Goal: Navigation & Orientation: Go to known website

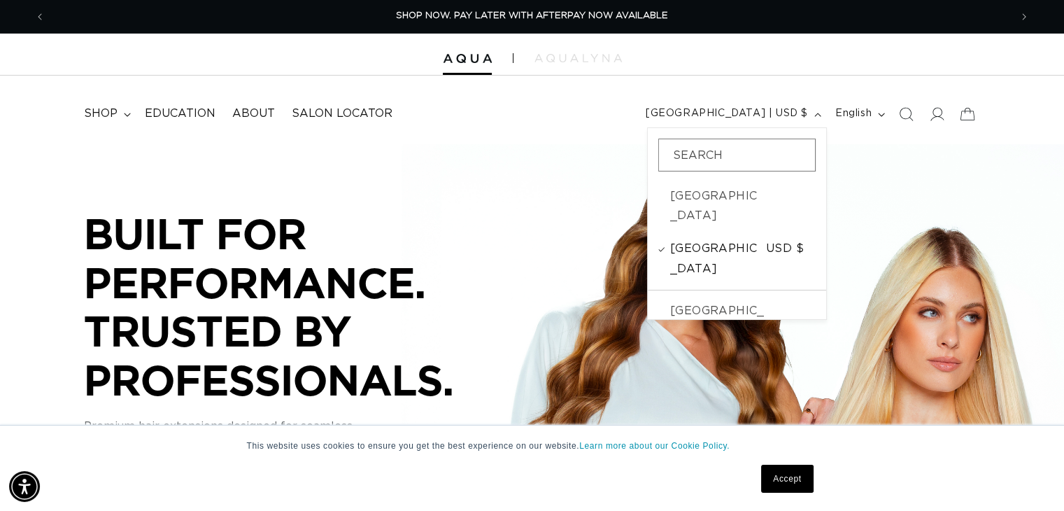
click at [697, 239] on span "[GEOGRAPHIC_DATA]" at bounding box center [716, 259] width 92 height 41
click at [910, 206] on div "BUILT FOR PERFORMANCE. TRUSTED BY PROFESSIONALS. BUILT FOR PERFORMANCE. TRUSTED…" at bounding box center [532, 367] width 1064 height 448
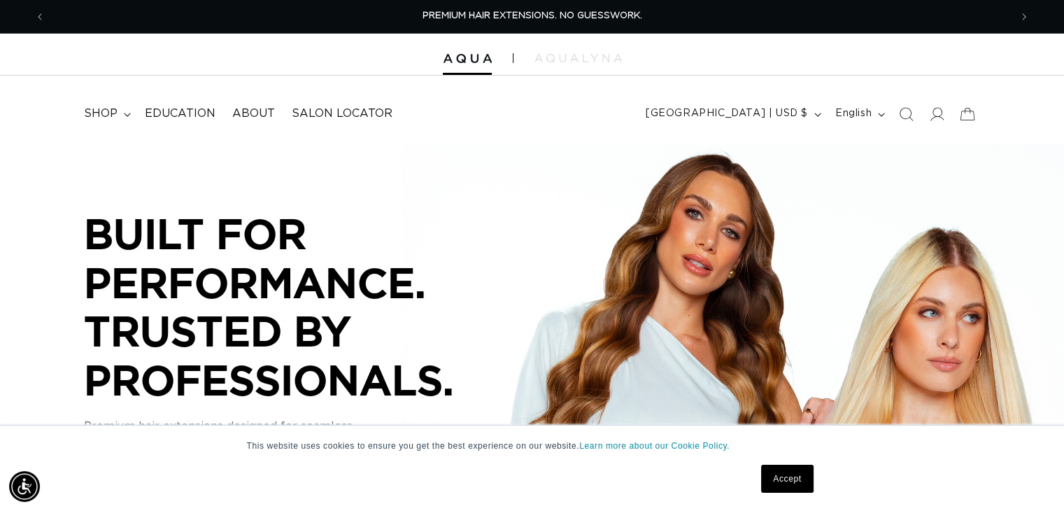
click at [788, 478] on link "Accept" at bounding box center [787, 478] width 52 height 28
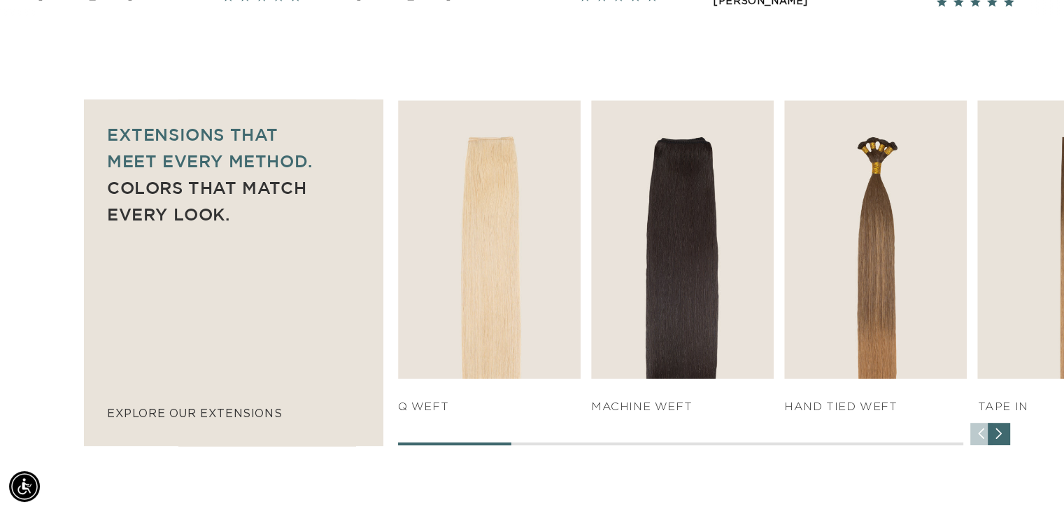
scroll to position [0, 965]
click at [1000, 439] on div "Next slide" at bounding box center [999, 433] width 22 height 22
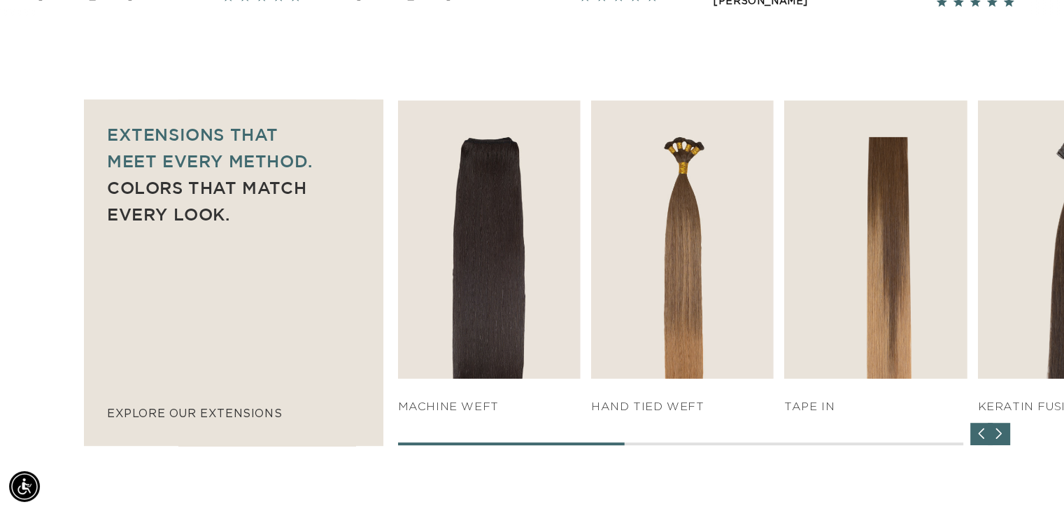
click at [1000, 439] on div "Next slide" at bounding box center [999, 433] width 22 height 22
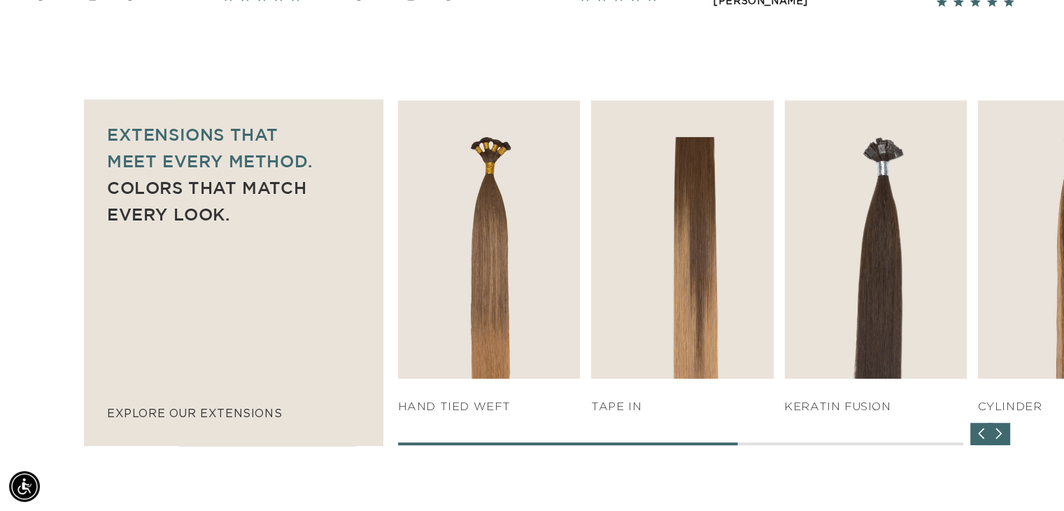
scroll to position [0, 1928]
click at [1000, 439] on div "Next slide" at bounding box center [999, 433] width 22 height 22
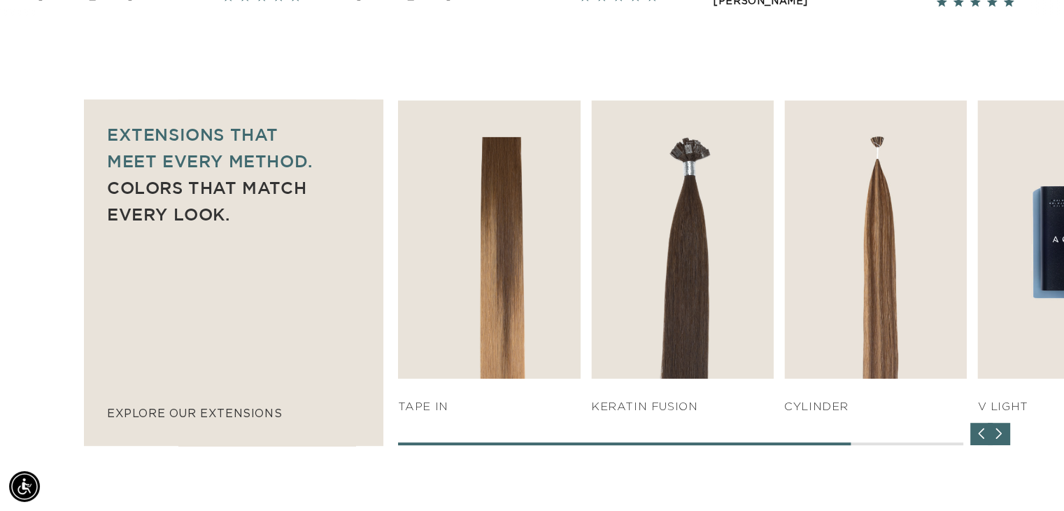
click at [1000, 439] on div "Next slide" at bounding box center [999, 433] width 22 height 22
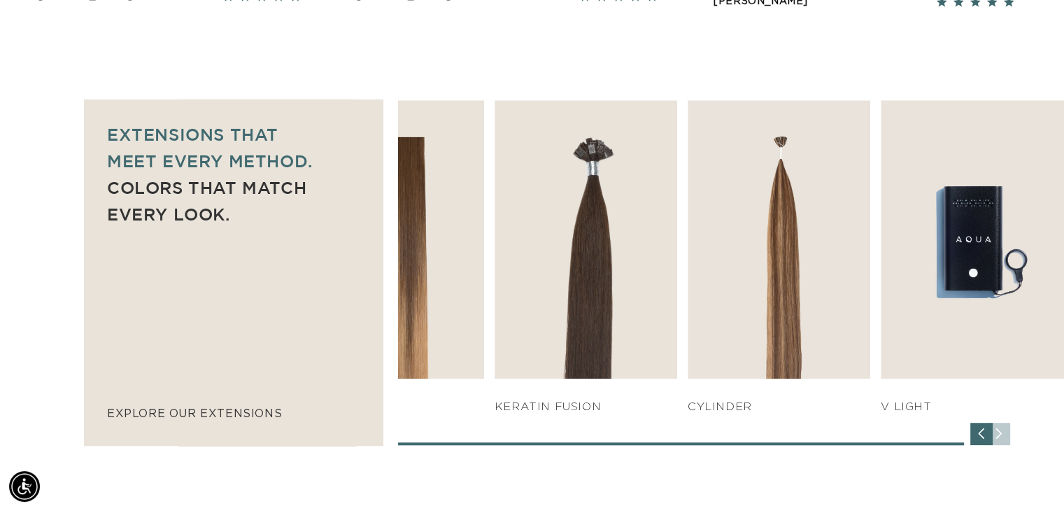
scroll to position [0, 0]
click at [1000, 439] on div "SHOP NOW q weft SHOP NOW Machine Weft SHOP NOW" at bounding box center [730, 272] width 665 height 345
click at [975, 437] on div "Previous slide" at bounding box center [981, 433] width 22 height 22
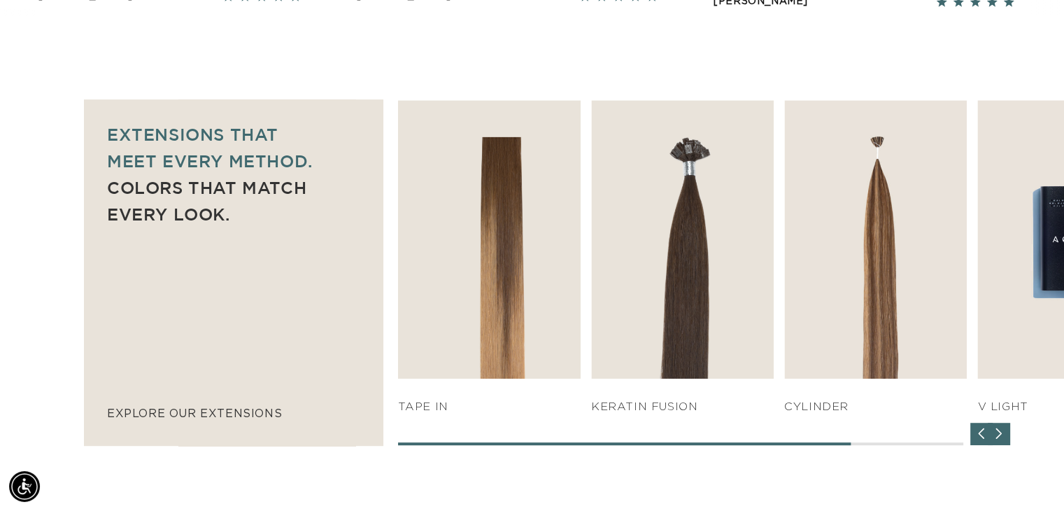
click at [975, 437] on div "Previous slide" at bounding box center [981, 433] width 22 height 22
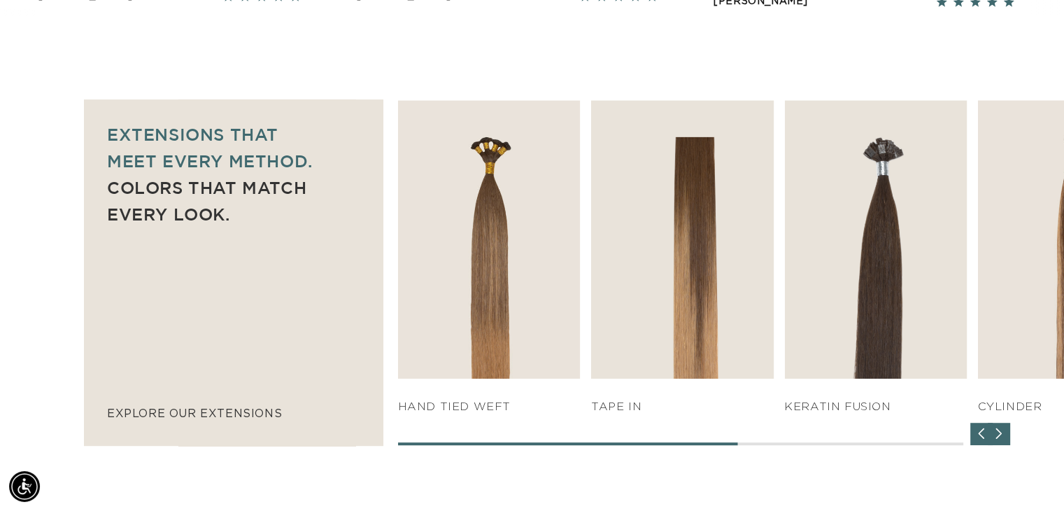
click at [975, 437] on div "Previous slide" at bounding box center [981, 433] width 22 height 22
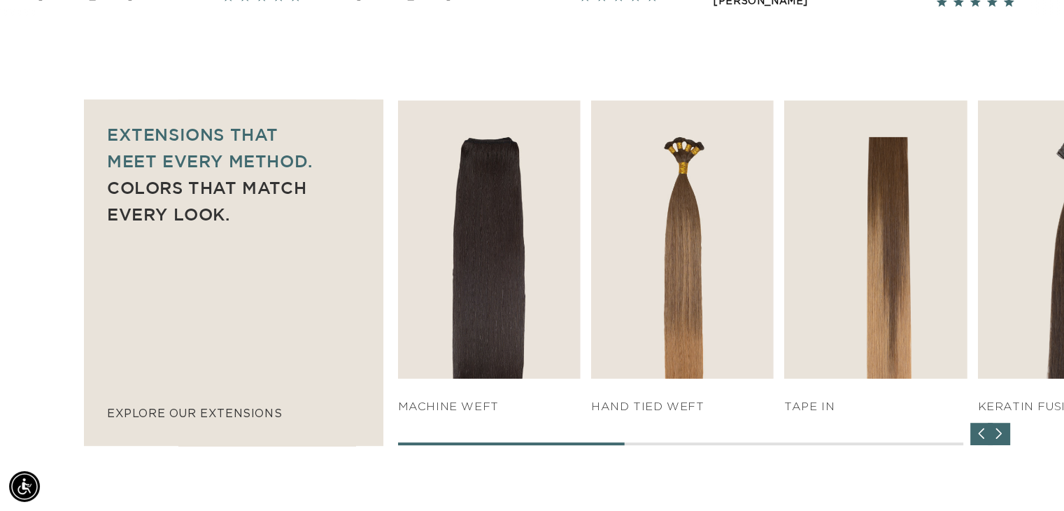
click at [975, 437] on div "Previous slide" at bounding box center [981, 433] width 22 height 22
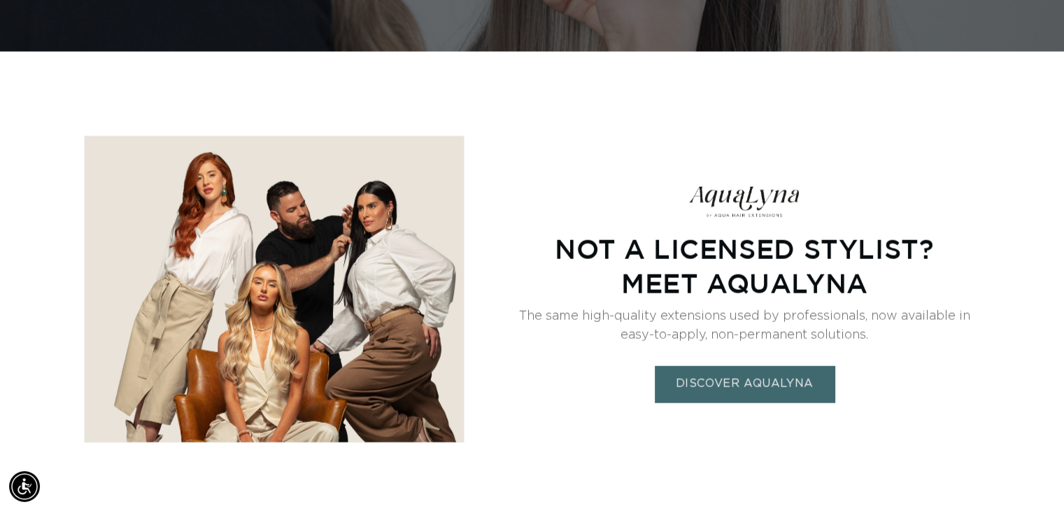
scroll to position [0, 0]
click at [800, 397] on link "DISCOVER AQUALYNA" at bounding box center [745, 385] width 180 height 36
